Goal: Use online tool/utility

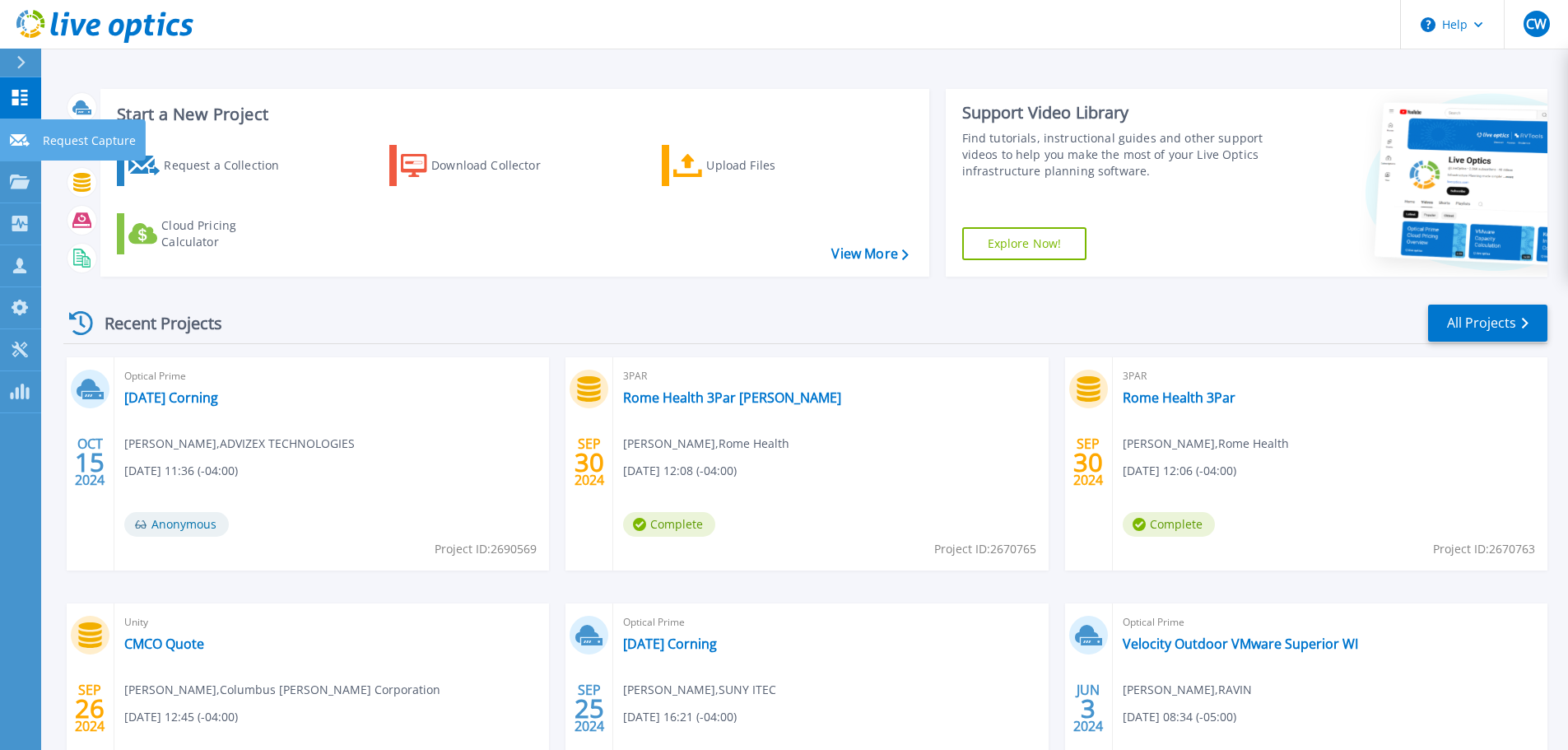
click at [16, 136] on icon at bounding box center [19, 140] width 20 height 12
click at [24, 352] on icon at bounding box center [19, 350] width 16 height 16
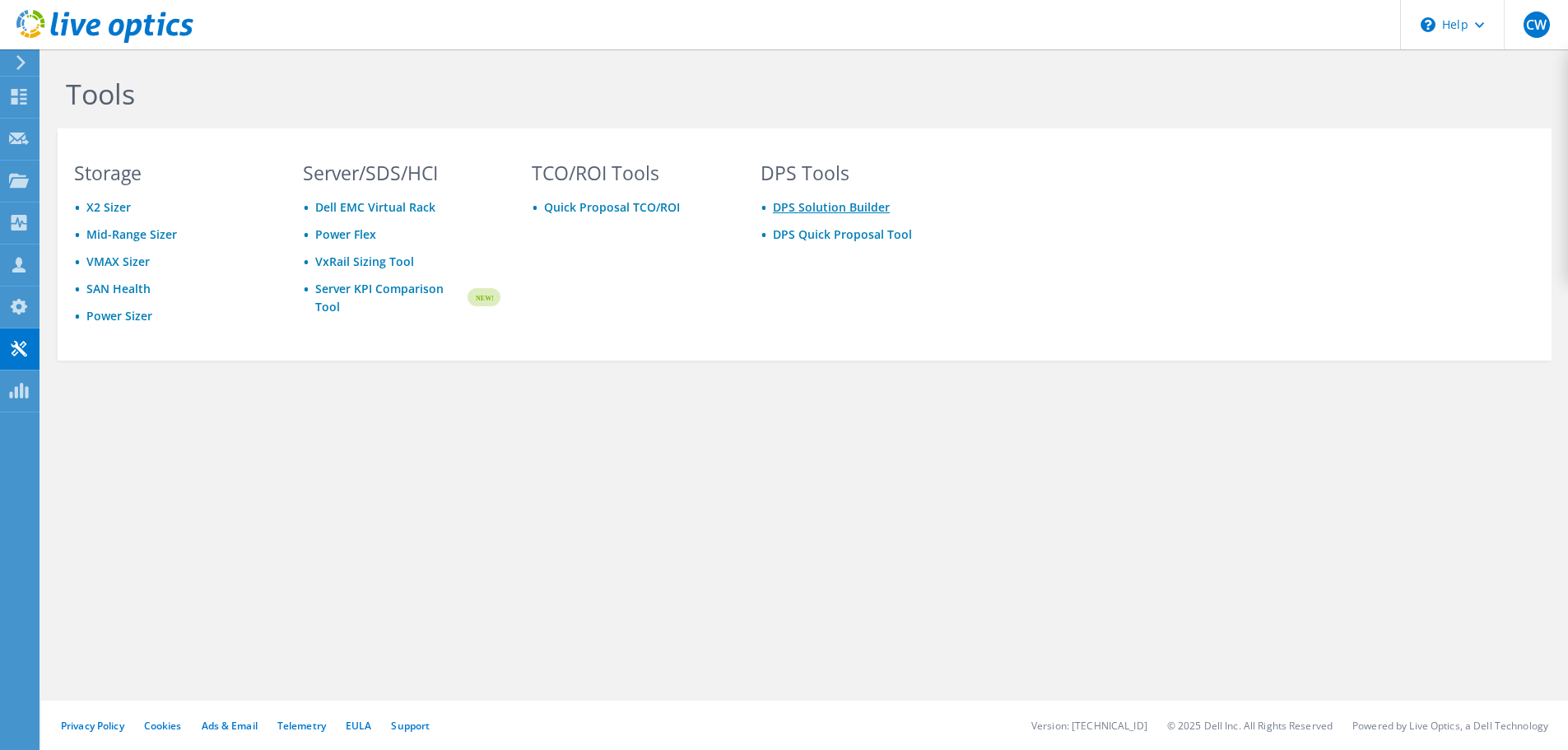
click at [827, 208] on link "DPS Solution Builder" at bounding box center [832, 208] width 117 height 16
click at [841, 232] on link "DPS Quick Proposal Tool" at bounding box center [843, 235] width 139 height 16
click at [592, 208] on link "Quick Proposal TCO/ROI" at bounding box center [612, 208] width 136 height 16
click at [336, 235] on link "Power Flex" at bounding box center [346, 235] width 61 height 16
click at [755, 595] on div "Tools Storage X2 Sizer Mid-Range Sizer VMAX Sizer SAN Health Power Sizer Server…" at bounding box center [804, 400] width 1527 height 701
